Goal: Task Accomplishment & Management: Manage account settings

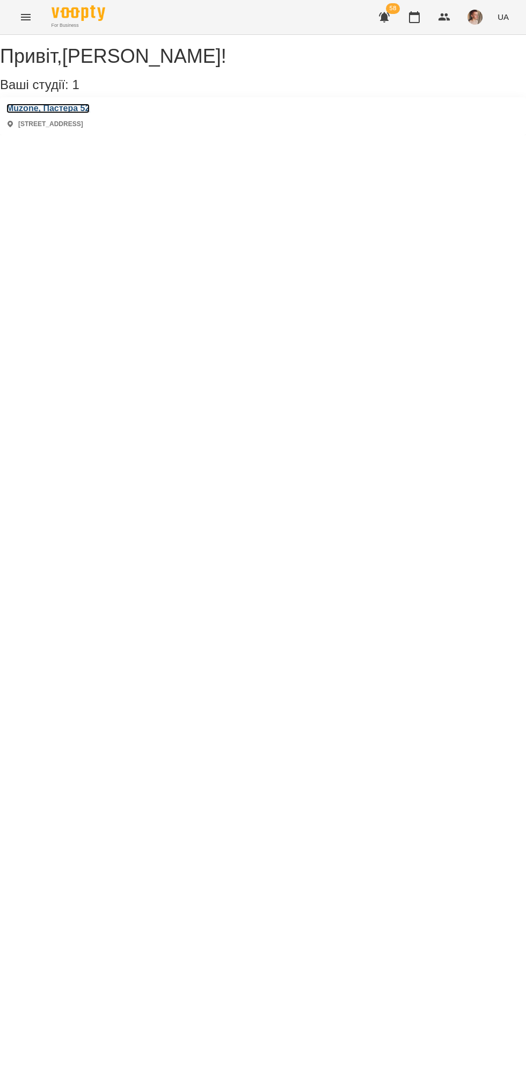
click at [49, 113] on h3 "Muzone, Пастера 52" at bounding box center [47, 109] width 83 height 10
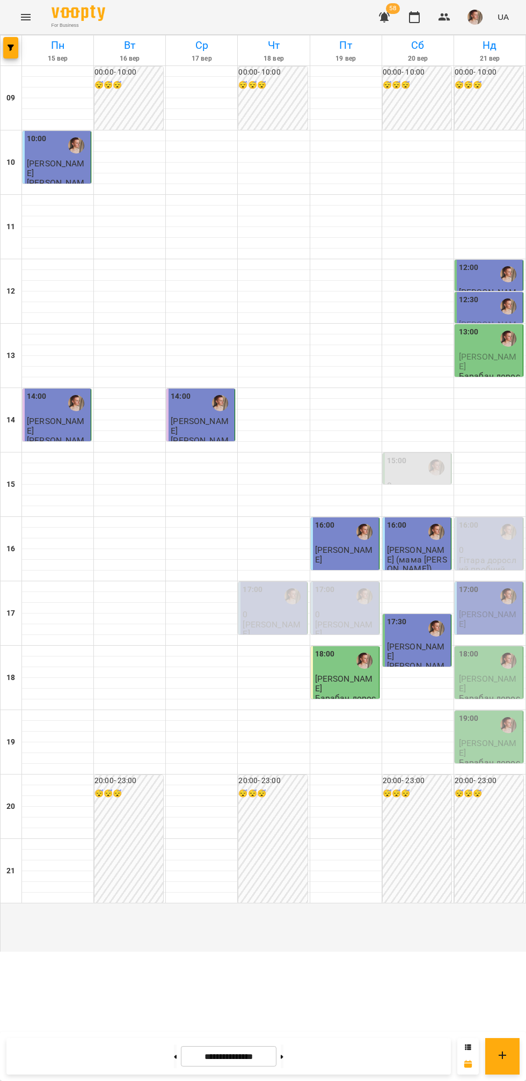
click at [492, 629] on span "[PERSON_NAME]" at bounding box center [488, 618] width 58 height 19
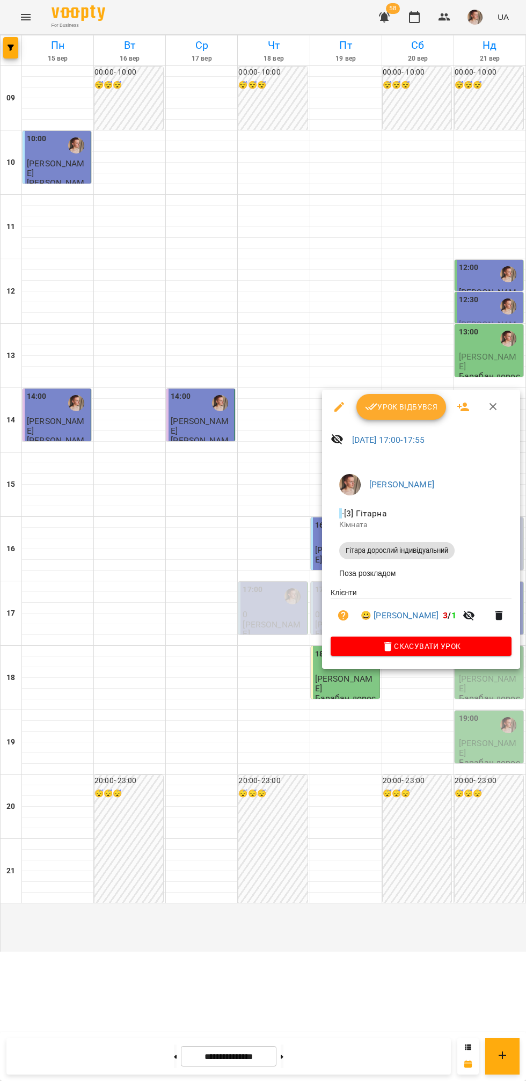
click at [400, 406] on span "Урок відбувся" at bounding box center [401, 407] width 73 height 13
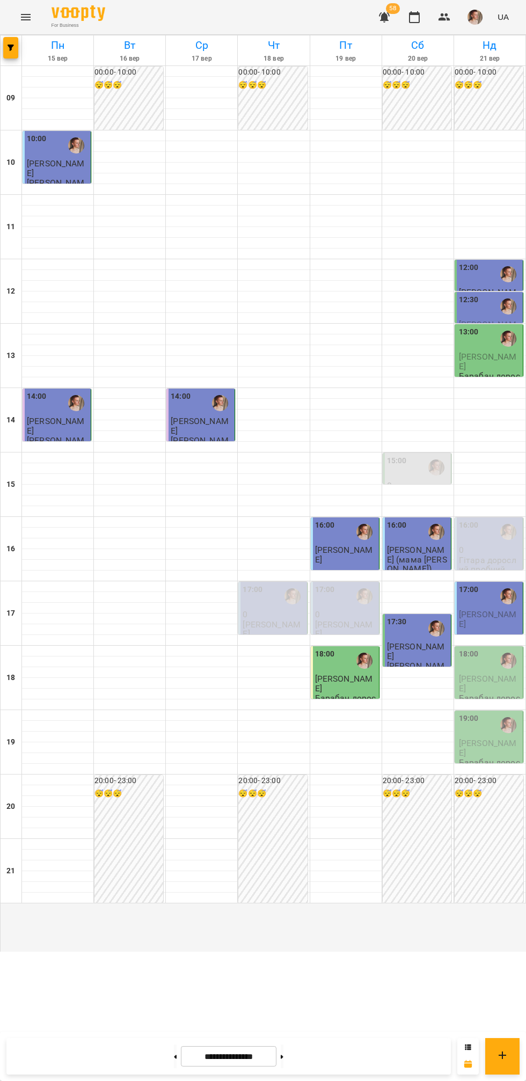
click at [493, 609] on div "17:00" at bounding box center [490, 596] width 62 height 25
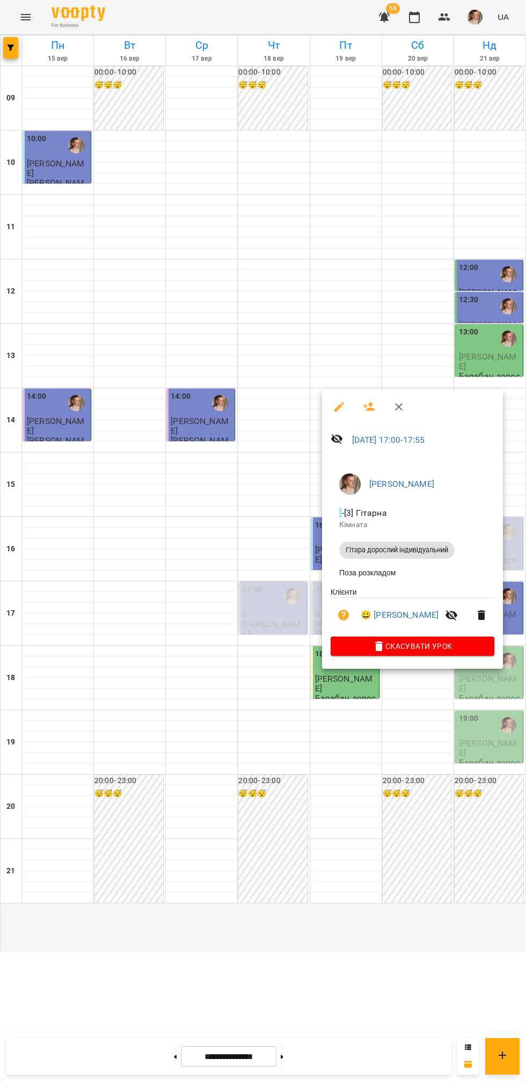
click at [499, 734] on div at bounding box center [263, 540] width 526 height 1081
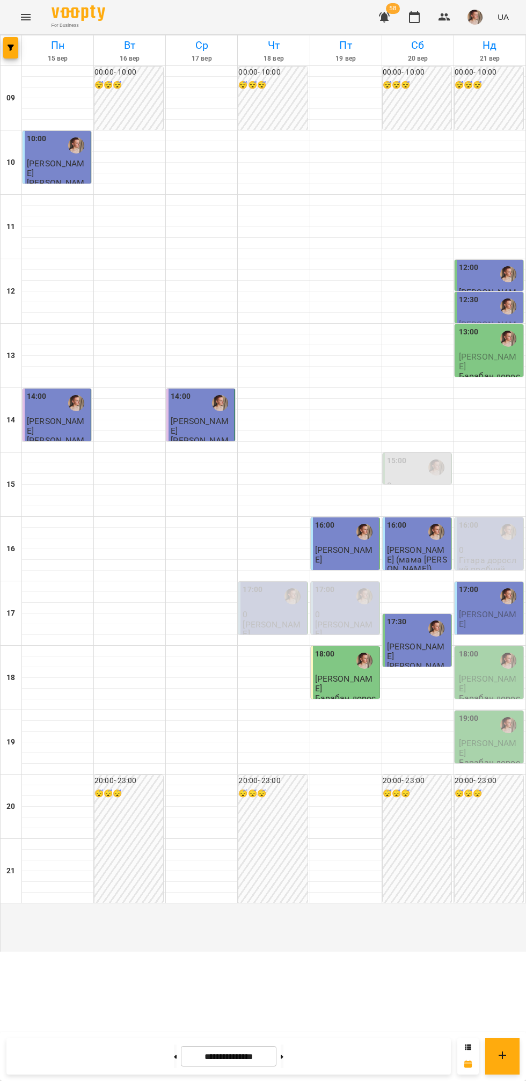
click at [481, 673] on div "18:00" at bounding box center [490, 661] width 62 height 25
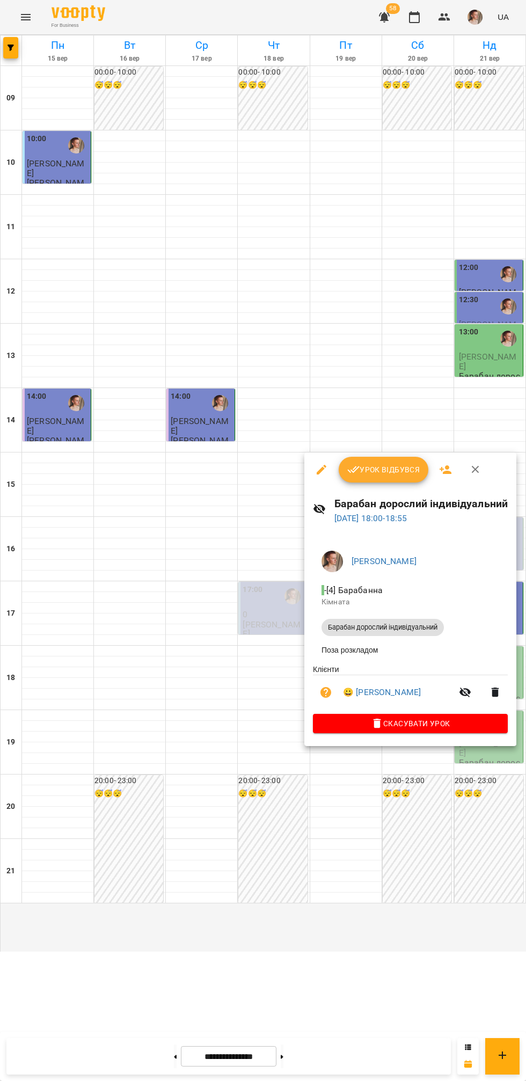
click at [153, 658] on div at bounding box center [263, 540] width 526 height 1081
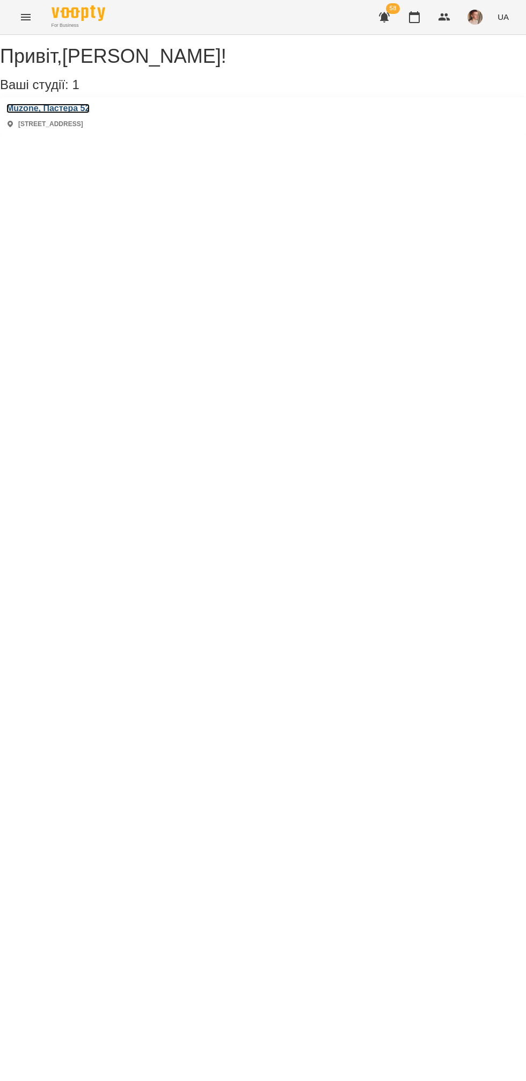
click at [63, 113] on h3 "Muzone, Пастера 52" at bounding box center [47, 109] width 83 height 10
